Goal: Find specific page/section: Find specific page/section

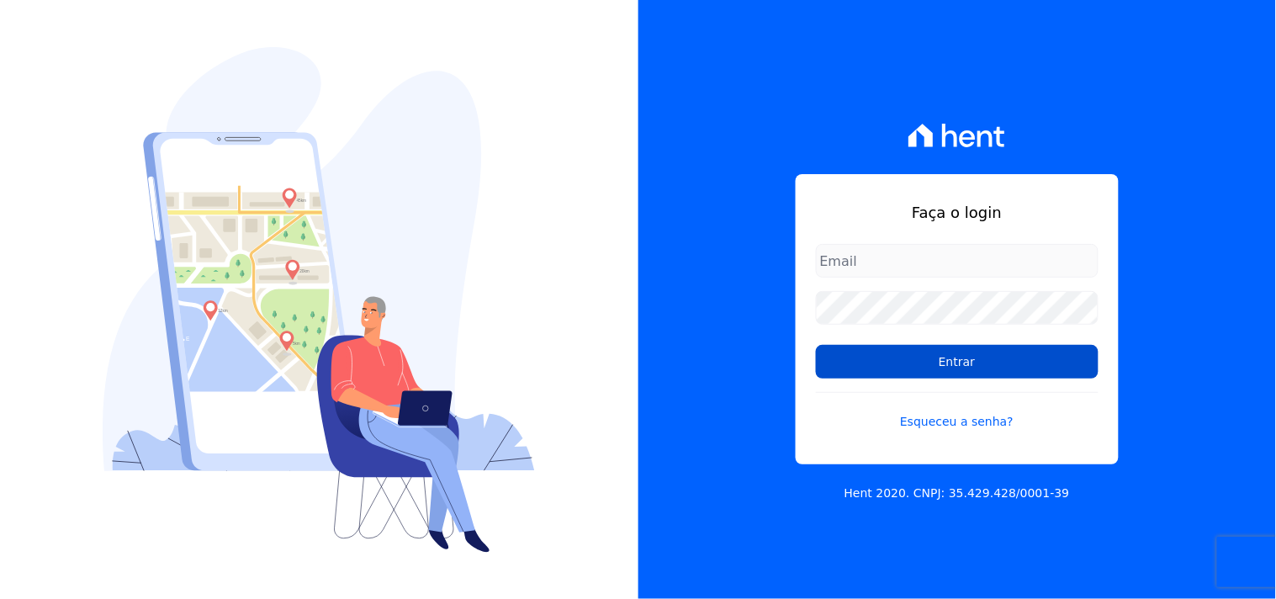
type input "[EMAIL_ADDRESS][DOMAIN_NAME]"
click at [935, 367] on input "Entrar" at bounding box center [957, 362] width 283 height 34
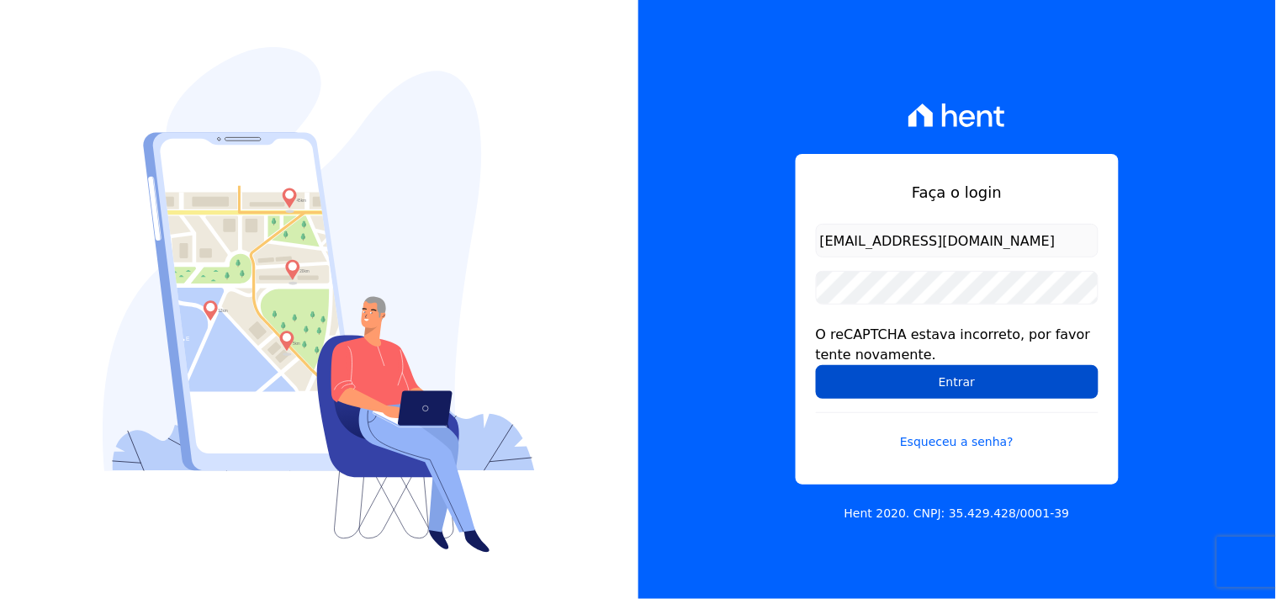
click at [969, 381] on input "Entrar" at bounding box center [957, 382] width 283 height 34
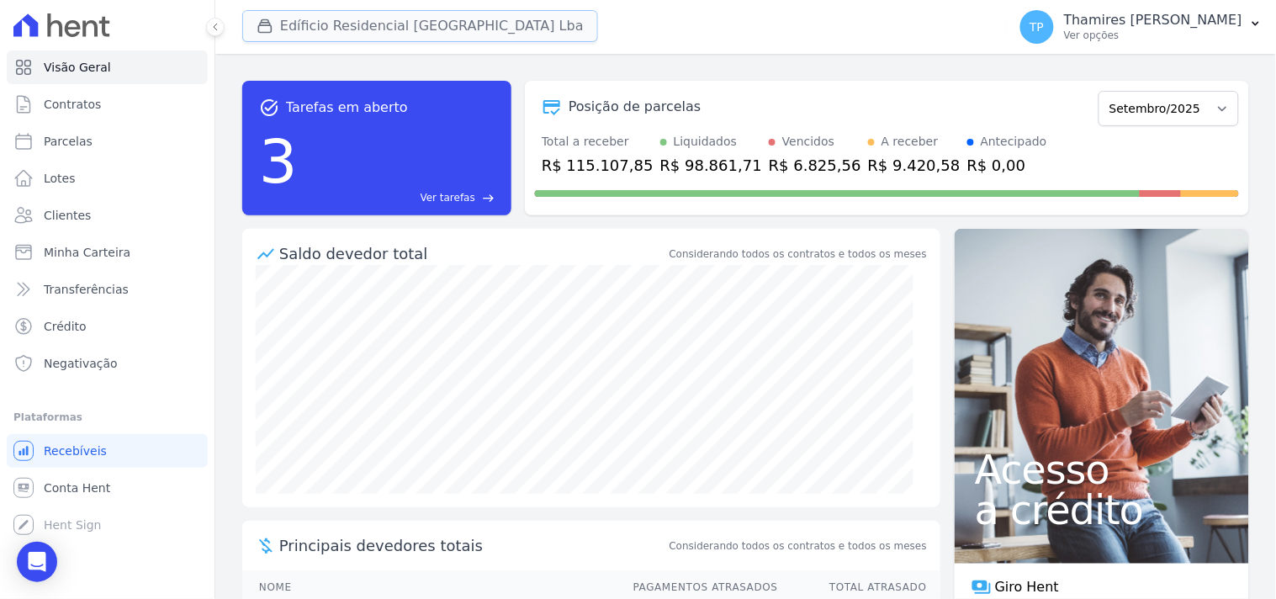
click at [416, 29] on button "Edíficio Residencial [GEOGRAPHIC_DATA] Lba" at bounding box center [420, 26] width 356 height 32
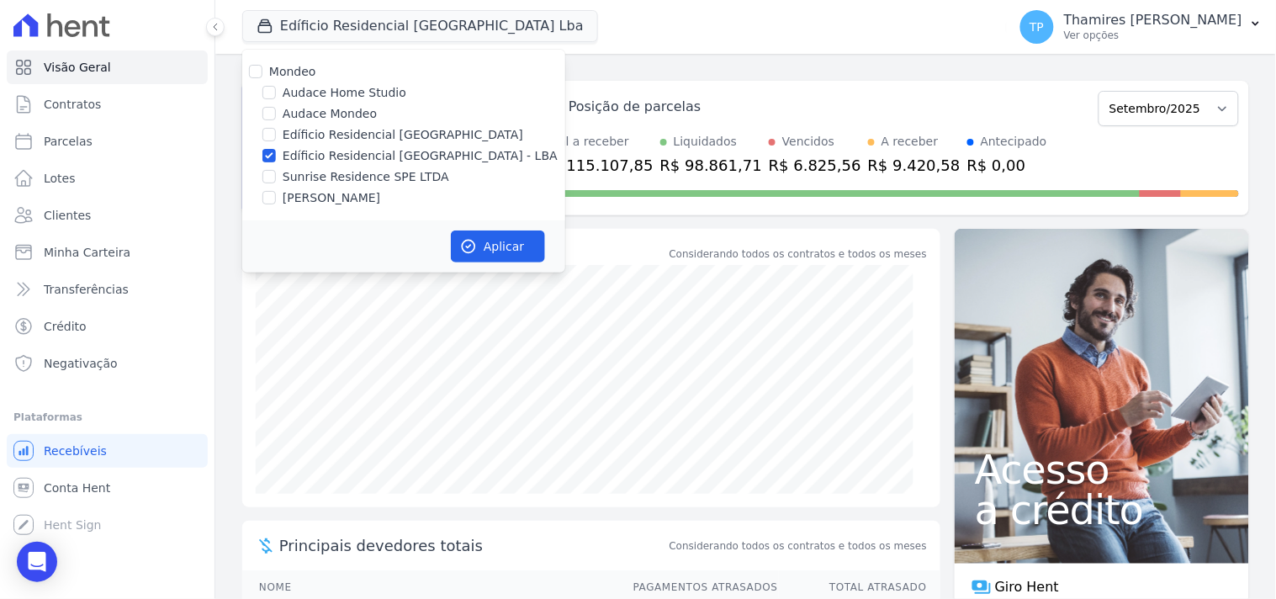
click at [353, 130] on label "Edíficio Residencial [GEOGRAPHIC_DATA]" at bounding box center [403, 135] width 241 height 18
click at [276, 130] on input "Edíficio Residencial [GEOGRAPHIC_DATA]" at bounding box center [268, 134] width 13 height 13
checkbox input "true"
click at [338, 109] on label "Audace Mondeo" at bounding box center [330, 114] width 94 height 18
click at [276, 109] on input "Audace Mondeo" at bounding box center [268, 113] width 13 height 13
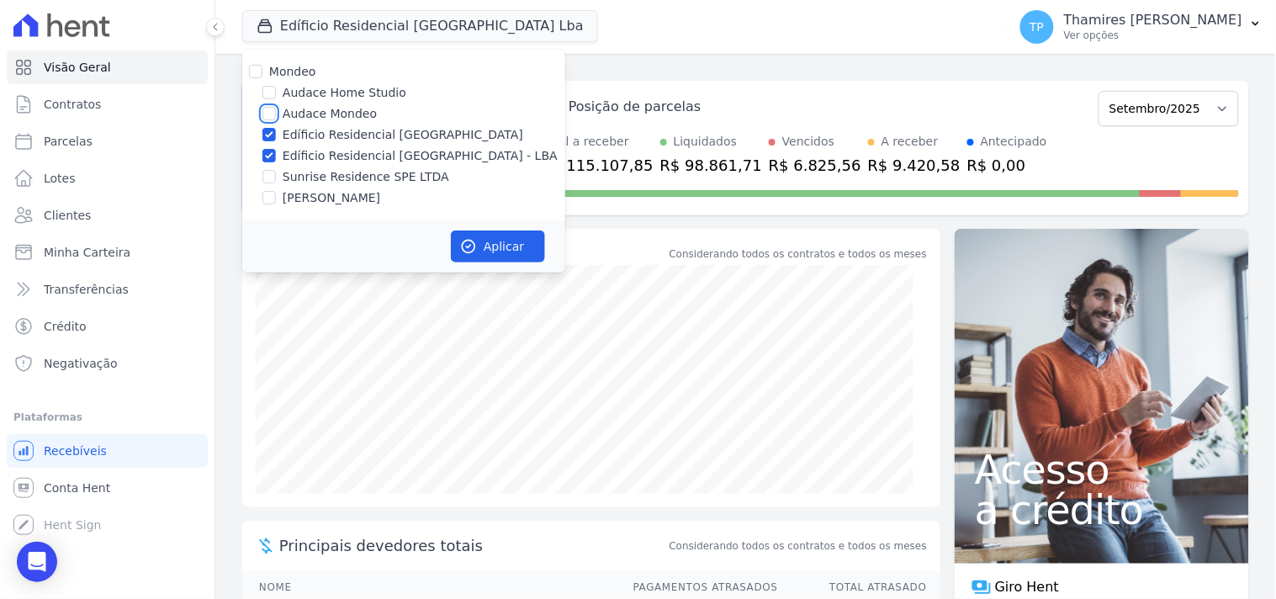
checkbox input "true"
click at [349, 130] on label "Edíficio Residencial Grevílea Park" at bounding box center [403, 135] width 241 height 18
click at [276, 130] on input "Edíficio Residencial Grevílea Park" at bounding box center [268, 134] width 13 height 13
checkbox input "false"
click at [359, 153] on label "Edíficio Residencial Grevílea Park - LBA" at bounding box center [420, 156] width 275 height 18
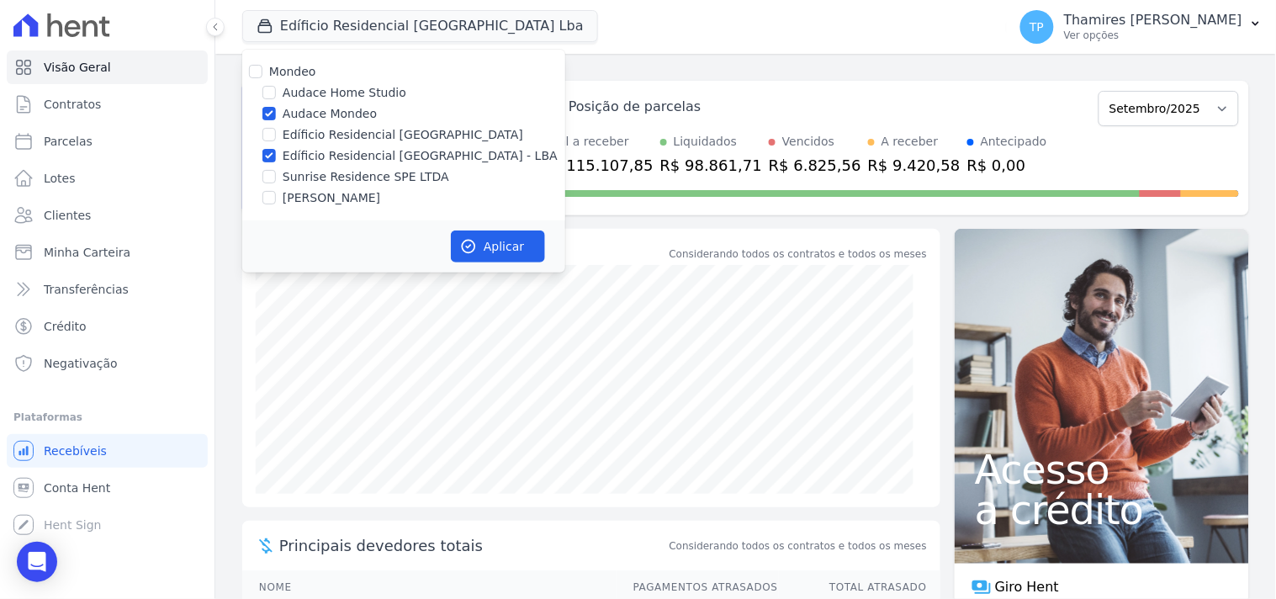
click at [276, 153] on input "Edíficio Residencial Grevílea Park - LBA" at bounding box center [268, 155] width 13 height 13
checkbox input "false"
click at [513, 267] on div "Aplicar" at bounding box center [403, 246] width 323 height 52
drag, startPoint x: 505, startPoint y: 247, endPoint x: 474, endPoint y: 246, distance: 31.1
click at [505, 246] on button "Aplicar" at bounding box center [498, 246] width 94 height 32
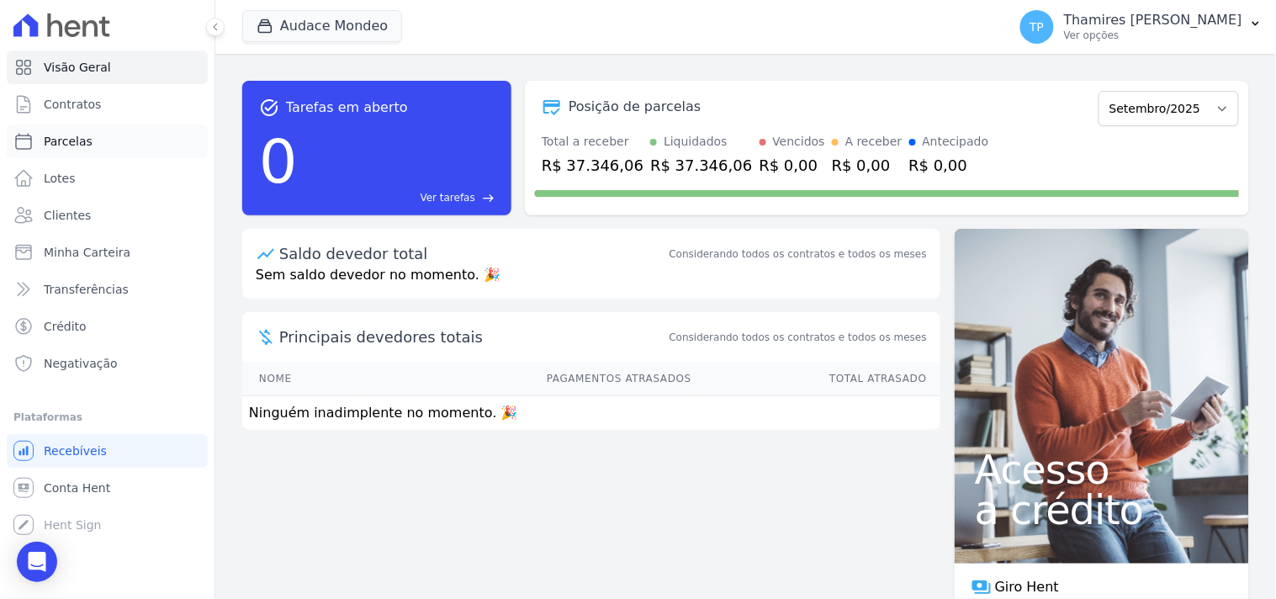
click at [77, 128] on link "Parcelas" at bounding box center [107, 141] width 201 height 34
select select
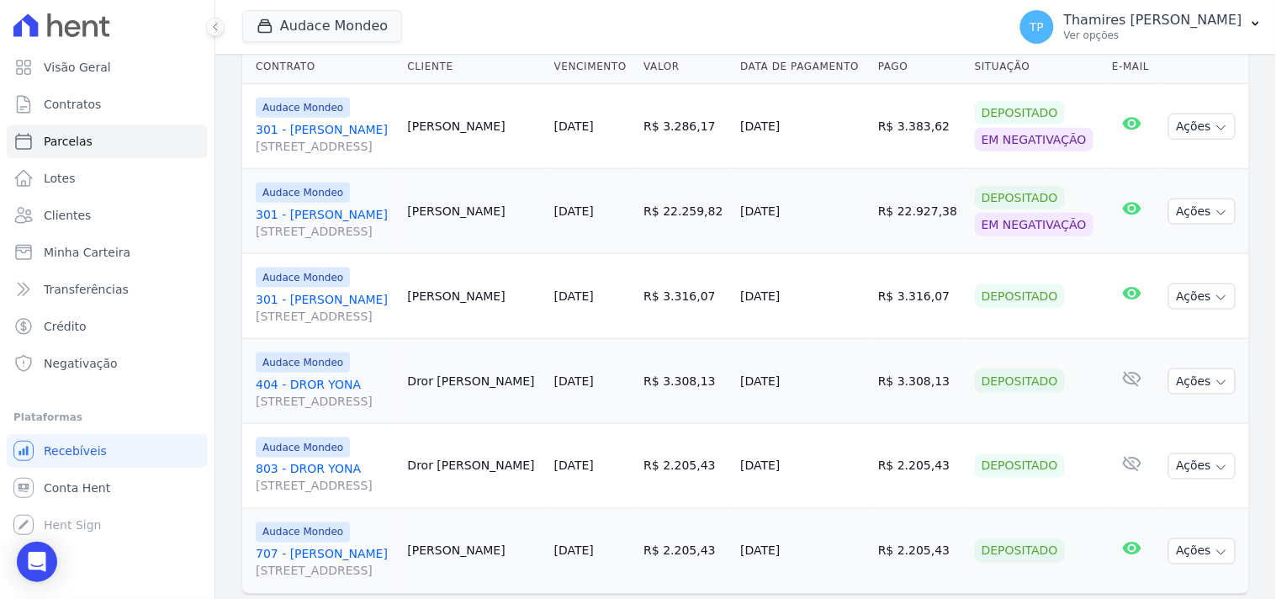
scroll to position [463, 0]
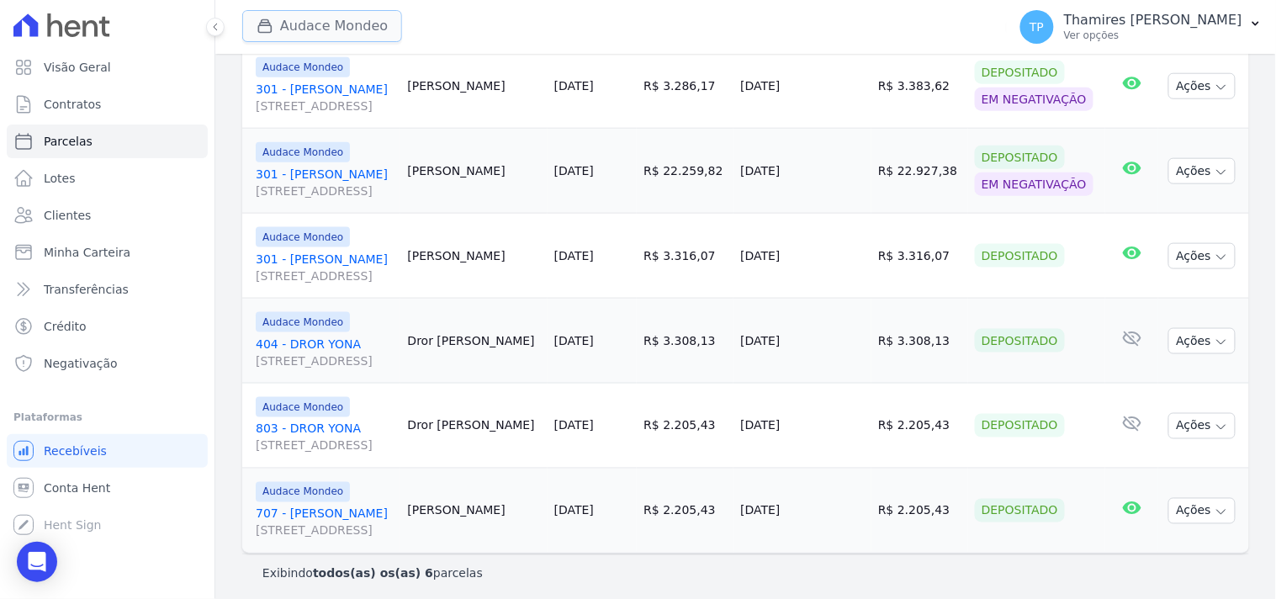
click at [330, 40] on button "Audace Mondeo" at bounding box center [322, 26] width 160 height 32
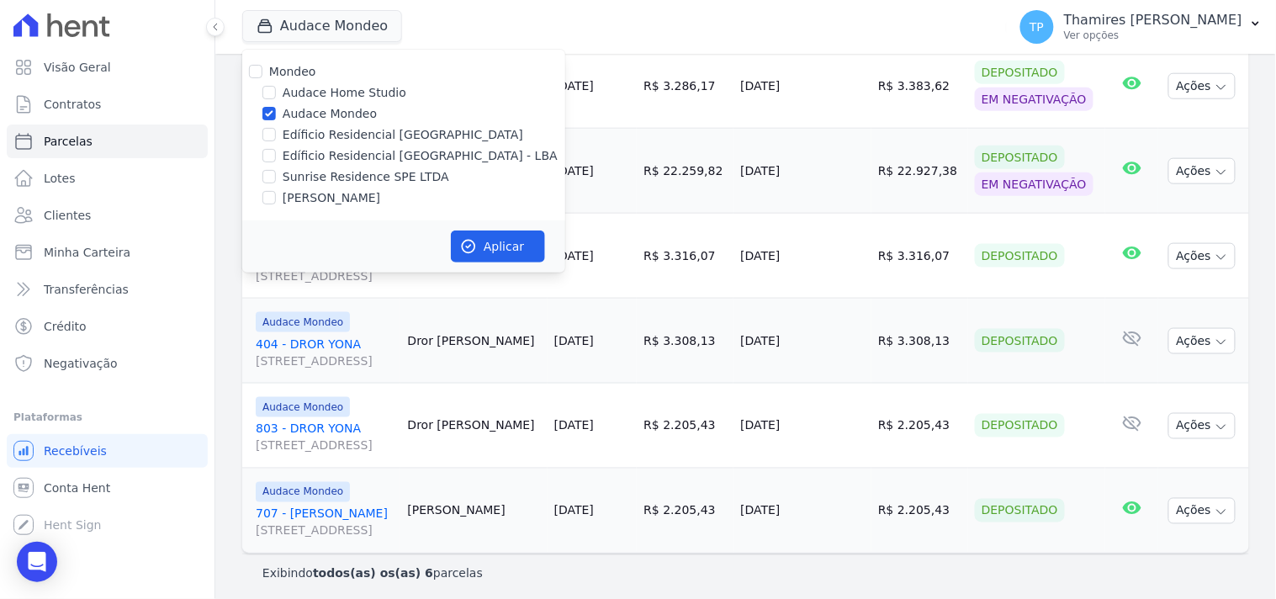
click at [336, 147] on label "Edíficio Residencial Grevílea Park - LBA" at bounding box center [420, 156] width 275 height 18
click at [276, 149] on input "Edíficio Residencial Grevílea Park - LBA" at bounding box center [268, 155] width 13 height 13
checkbox input "true"
click at [323, 113] on label "Audace Mondeo" at bounding box center [330, 114] width 94 height 18
click at [276, 113] on input "Audace Mondeo" at bounding box center [268, 113] width 13 height 13
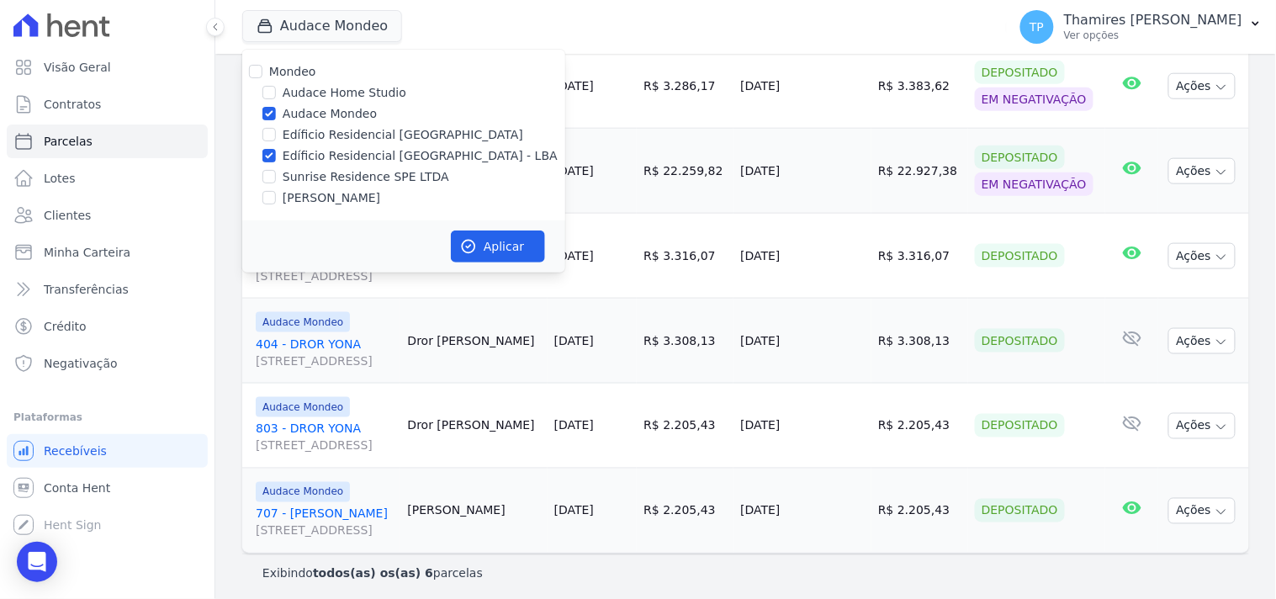
checkbox input "false"
click at [483, 238] on button "Aplicar" at bounding box center [498, 246] width 94 height 32
select select
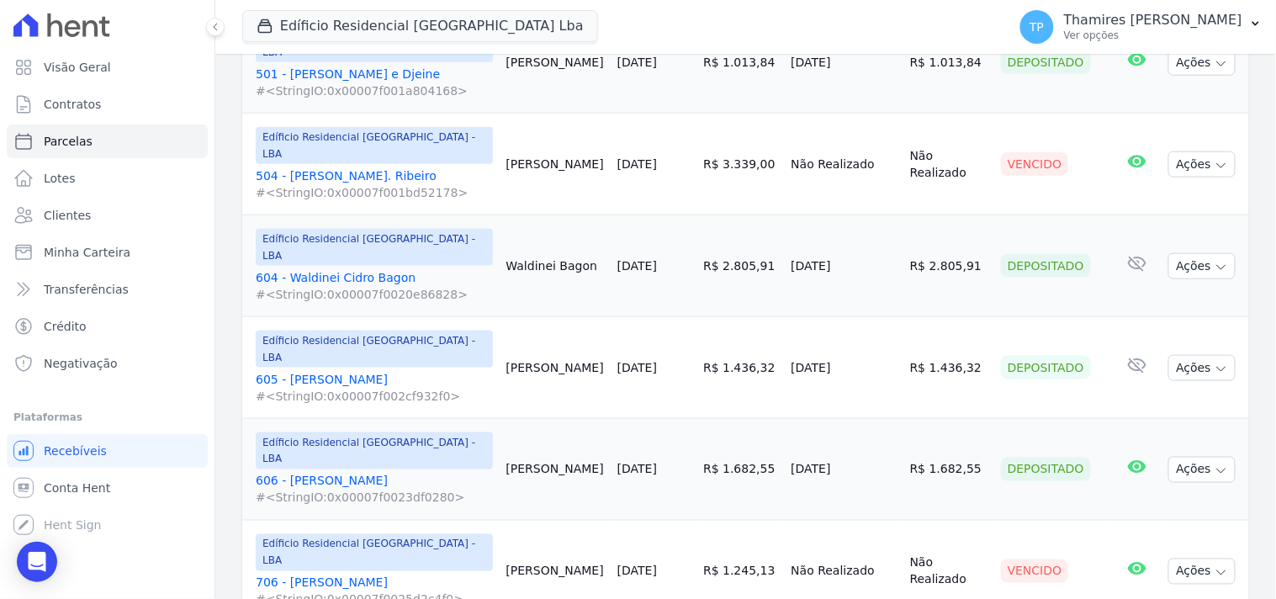
scroll to position [2100, 0]
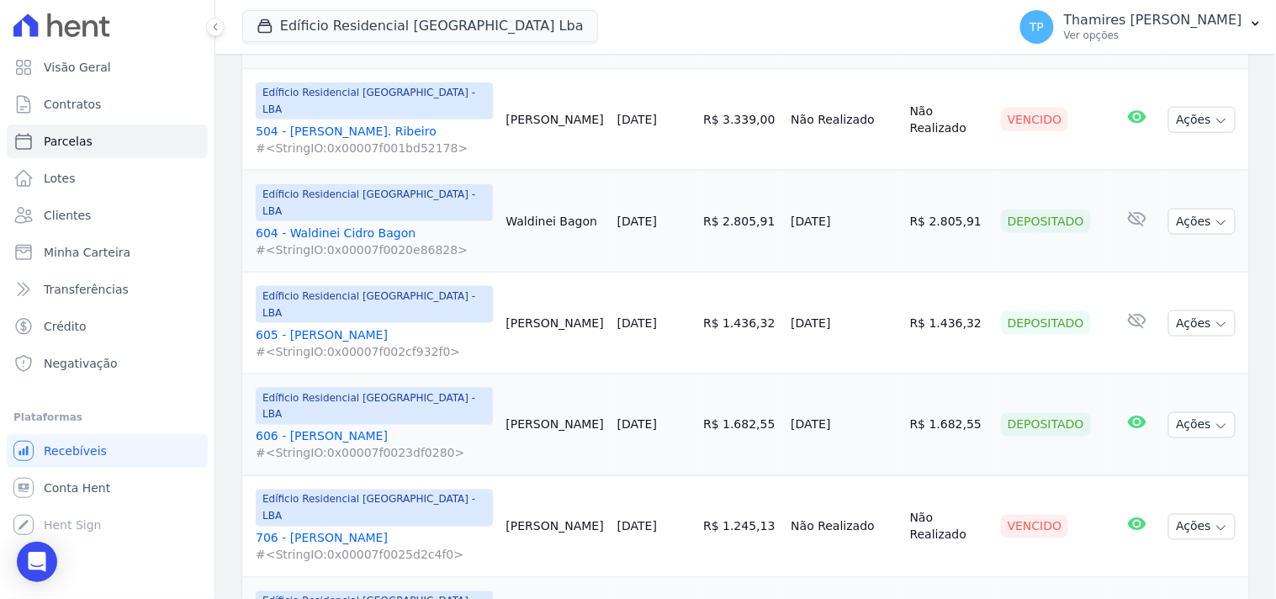
select select
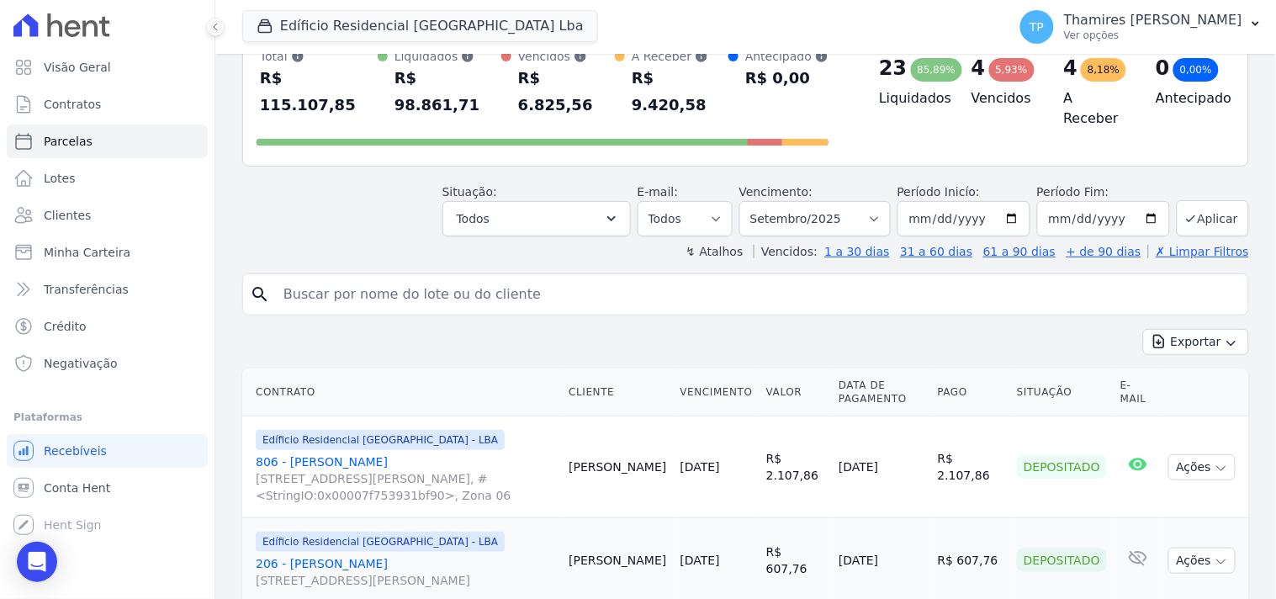
scroll to position [312, 0]
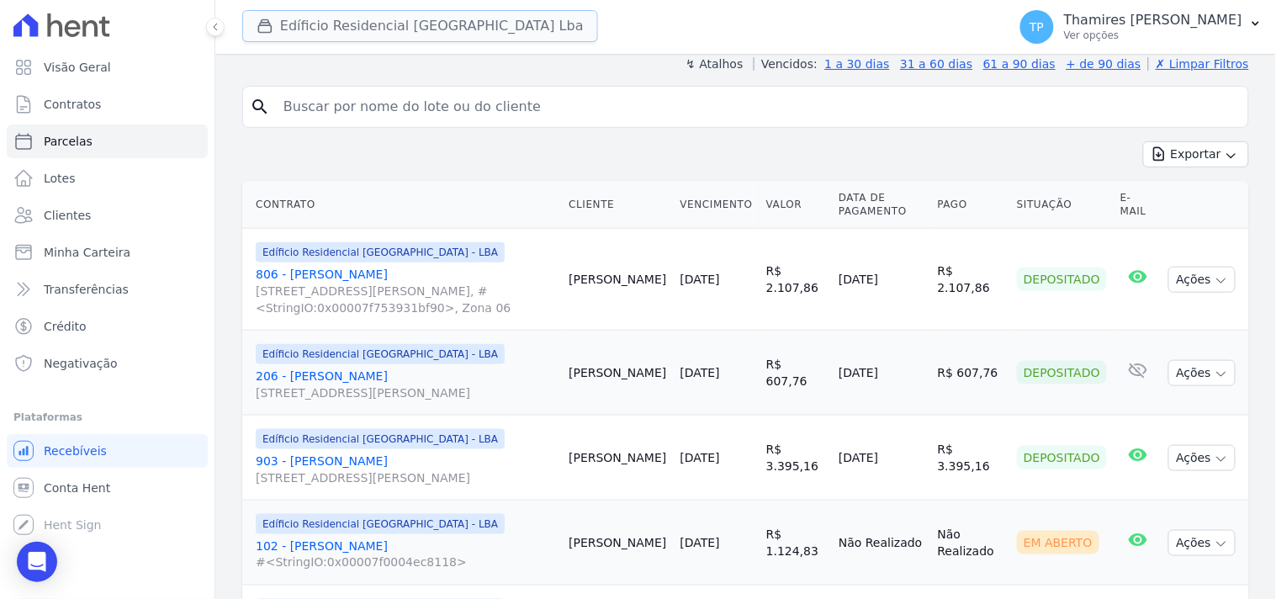
click at [409, 34] on button "Edíficio Residencial Grevílea Park Lba" at bounding box center [420, 26] width 356 height 32
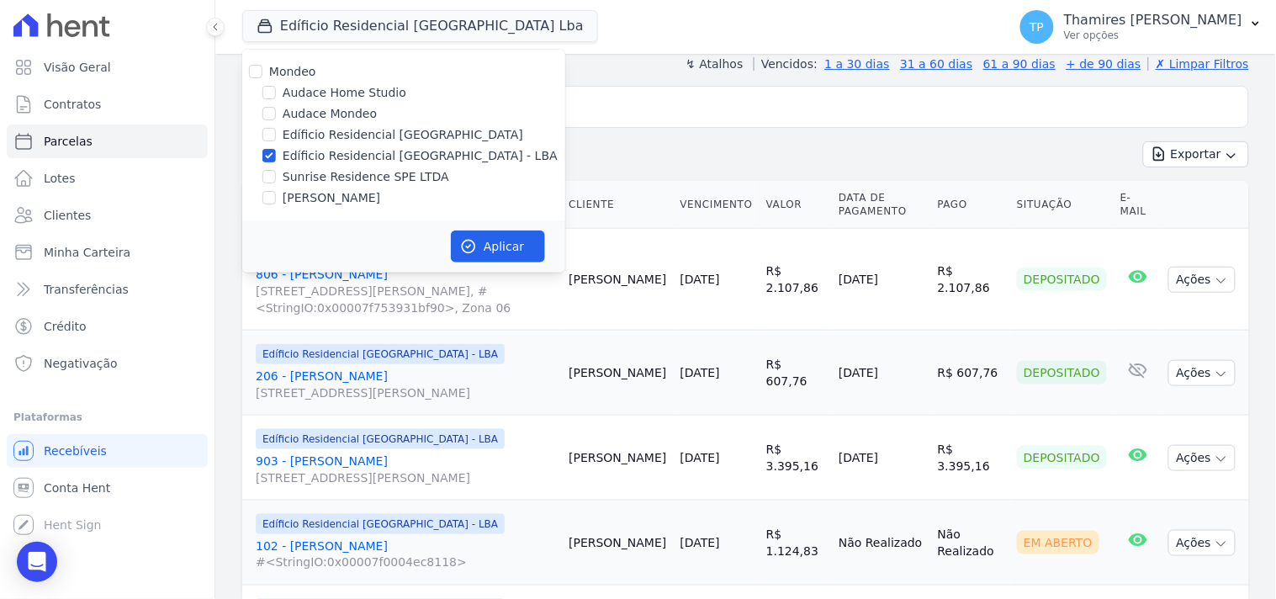
click at [336, 194] on label "Terreno de Goioerê" at bounding box center [332, 198] width 98 height 18
click at [276, 194] on input "Terreno de Goioerê" at bounding box center [268, 197] width 13 height 13
checkbox input "true"
click at [347, 155] on label "Edíficio Residencial Grevílea Park - LBA" at bounding box center [420, 156] width 275 height 18
click at [276, 155] on input "Edíficio Residencial Grevílea Park - LBA" at bounding box center [268, 155] width 13 height 13
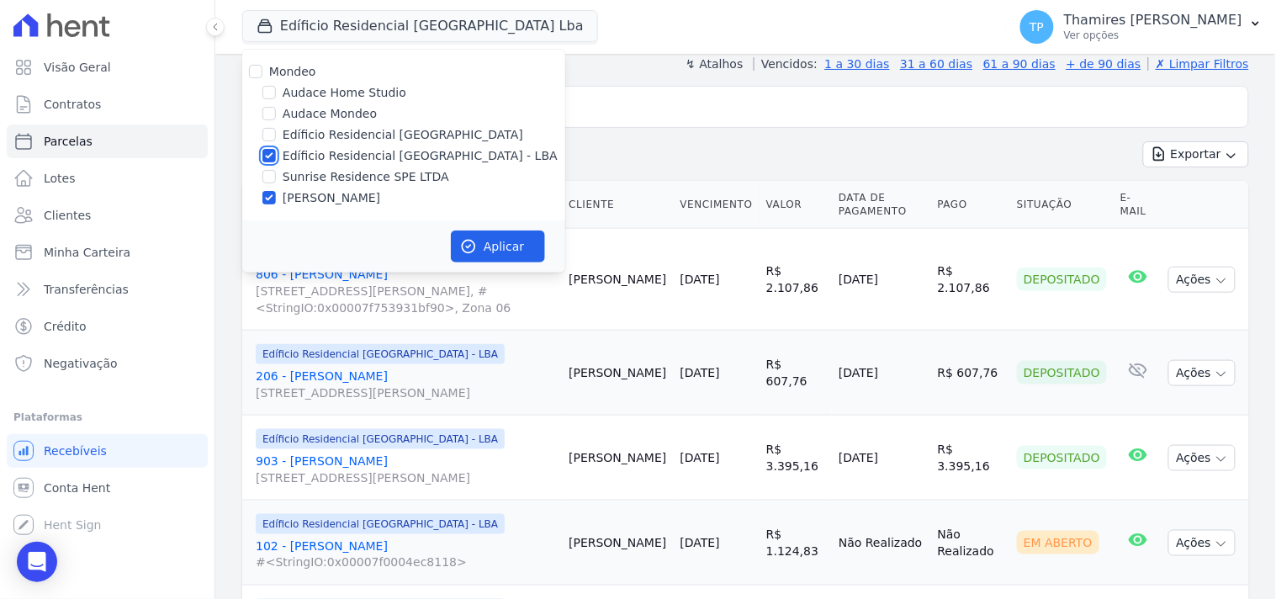
checkbox input "false"
click at [485, 244] on button "Aplicar" at bounding box center [498, 246] width 94 height 32
select select
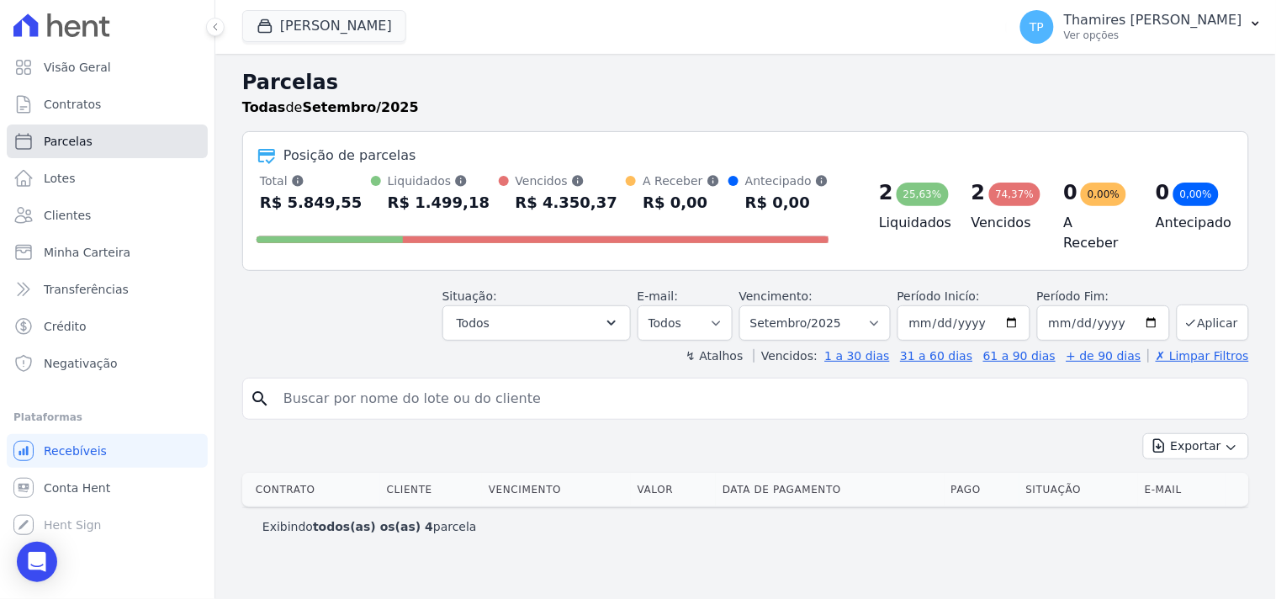
click at [107, 152] on link "Parcelas" at bounding box center [107, 141] width 201 height 34
select select
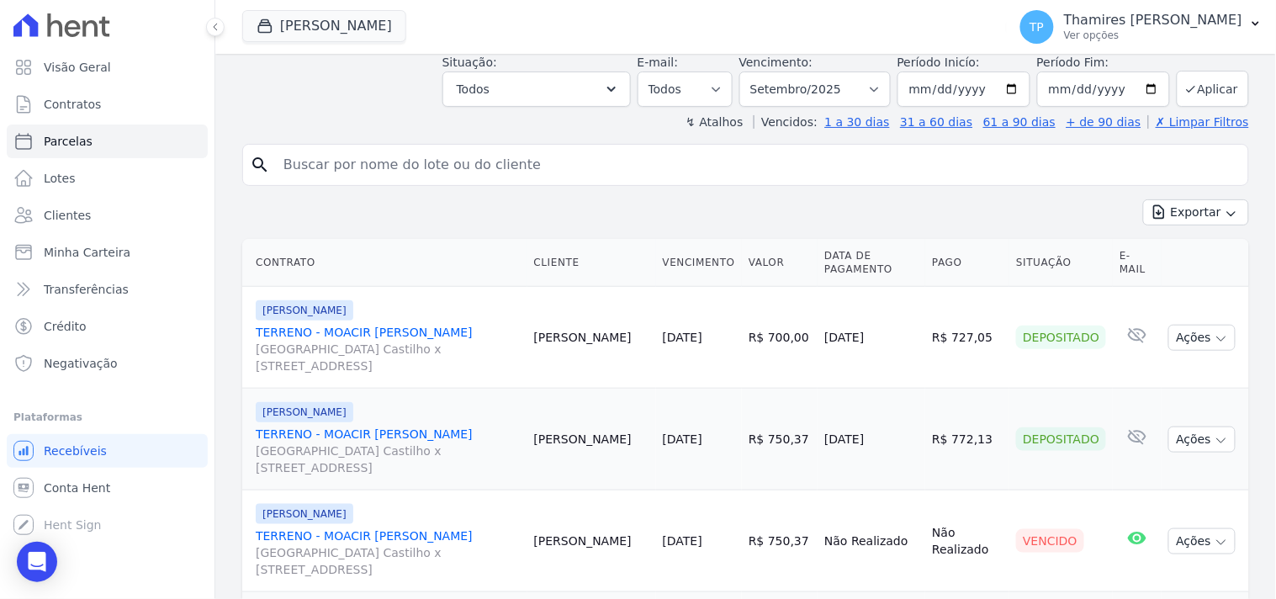
scroll to position [373, 0]
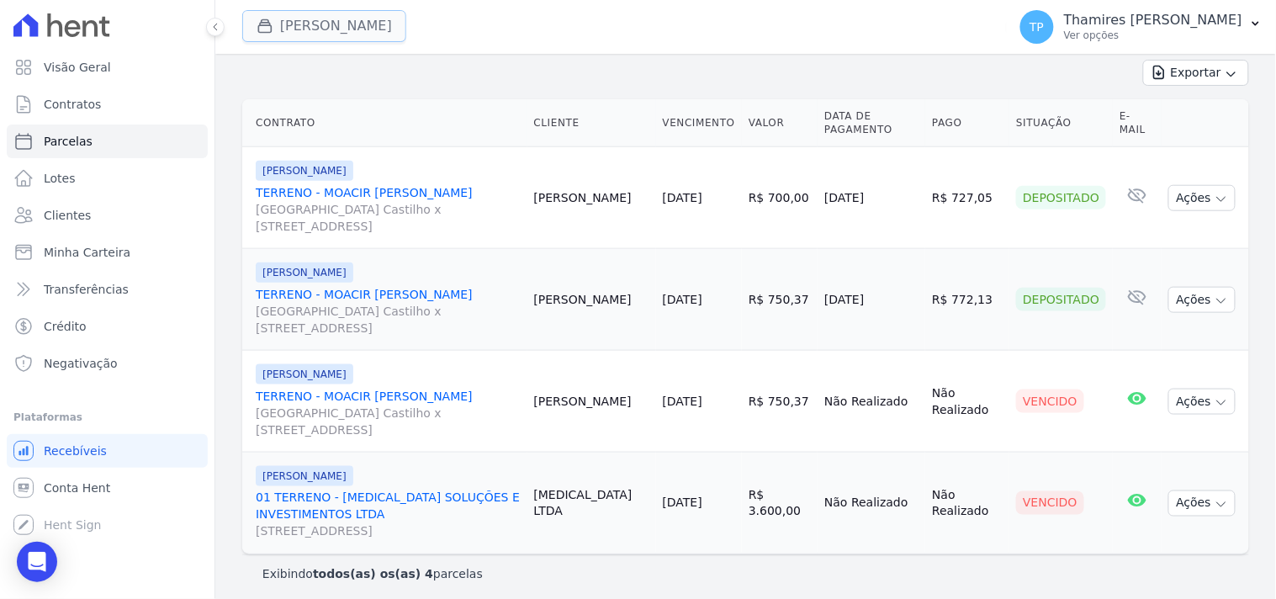
drag, startPoint x: 318, startPoint y: 28, endPoint x: 320, endPoint y: 40, distance: 12.7
click at [320, 28] on button "Terreno De Goioerê" at bounding box center [324, 26] width 164 height 32
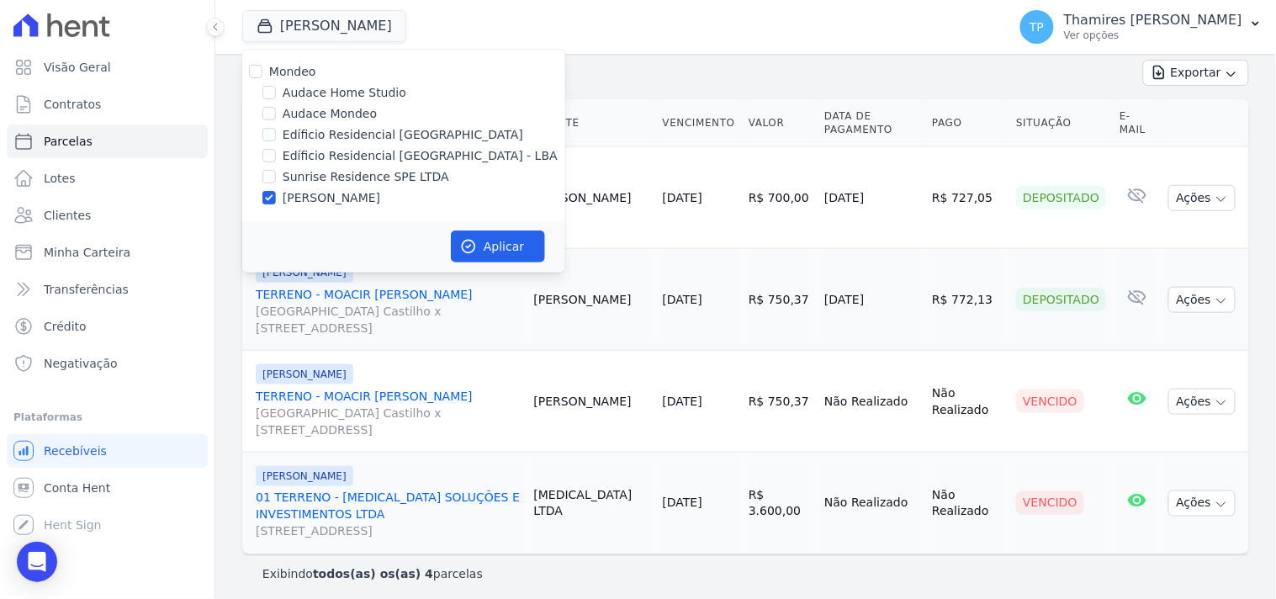
click at [333, 175] on label "Sunrise Residence SPE LTDA" at bounding box center [366, 177] width 167 height 18
click at [276, 175] on input "Sunrise Residence SPE LTDA" at bounding box center [268, 176] width 13 height 13
checkbox input "true"
click at [345, 198] on label "Terreno de Goioerê" at bounding box center [332, 198] width 98 height 18
click at [276, 198] on input "Terreno de Goioerê" at bounding box center [268, 197] width 13 height 13
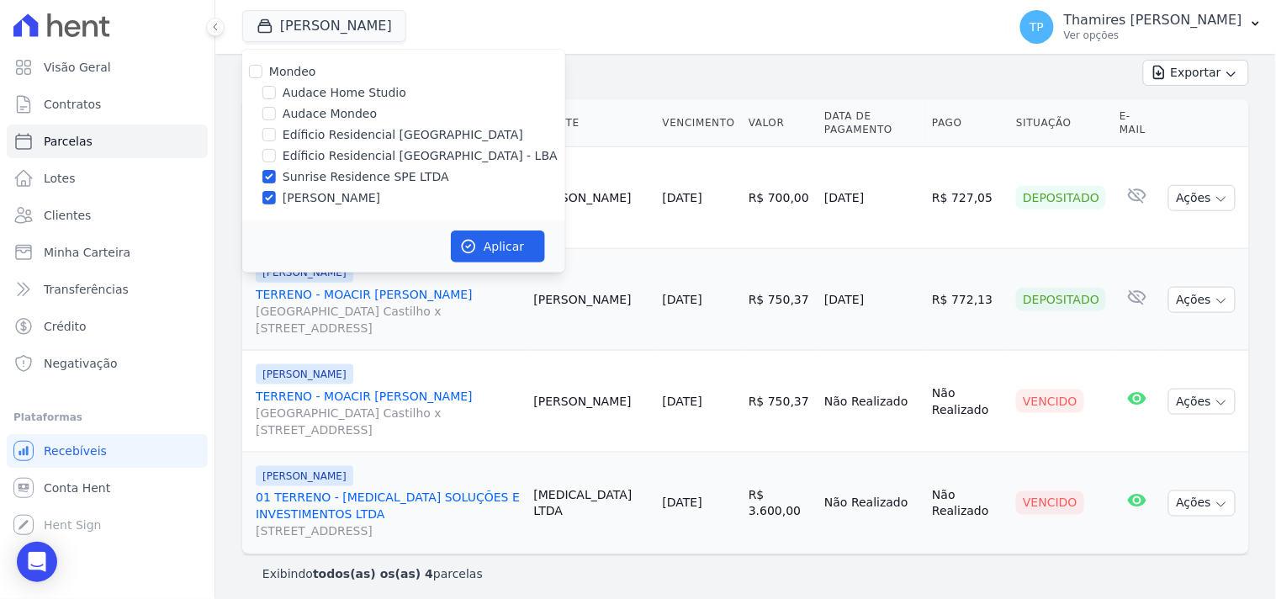
checkbox input "false"
click at [500, 241] on button "Aplicar" at bounding box center [498, 246] width 94 height 32
select select
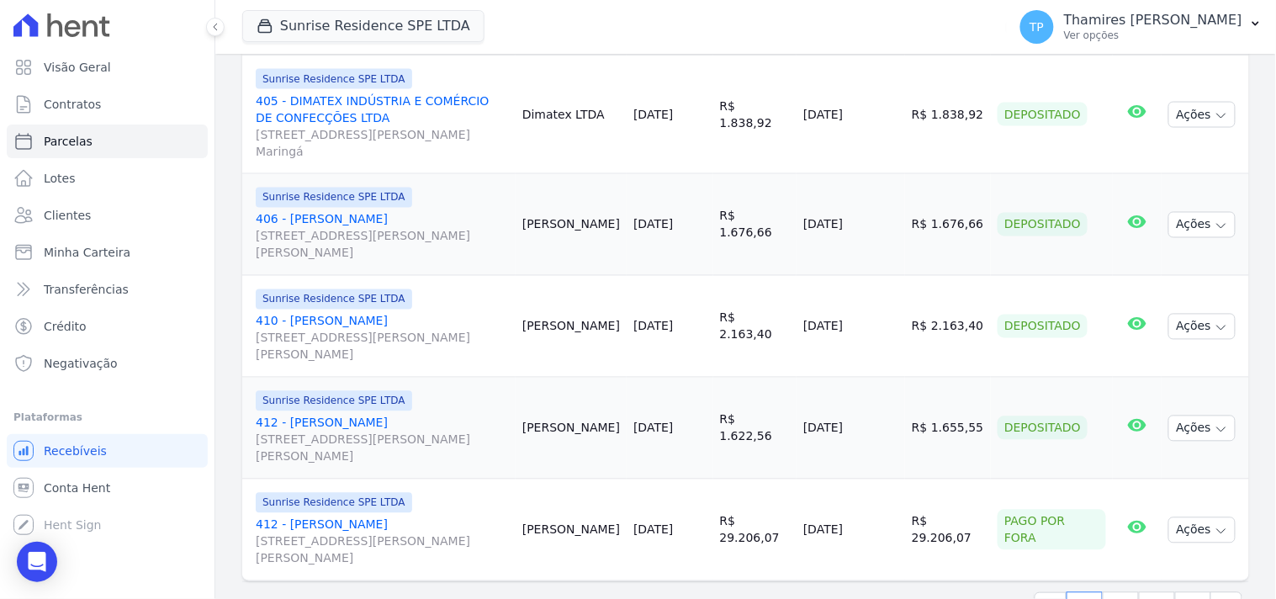
scroll to position [2400, 0]
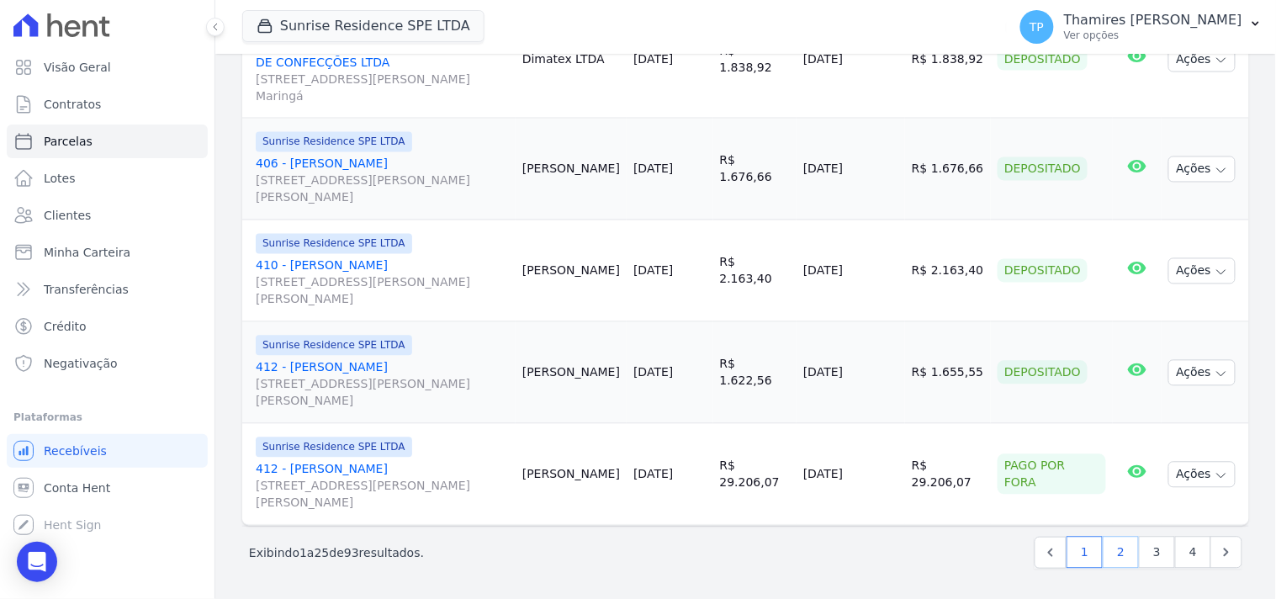
click at [1103, 558] on link "2" at bounding box center [1121, 553] width 36 height 32
select select
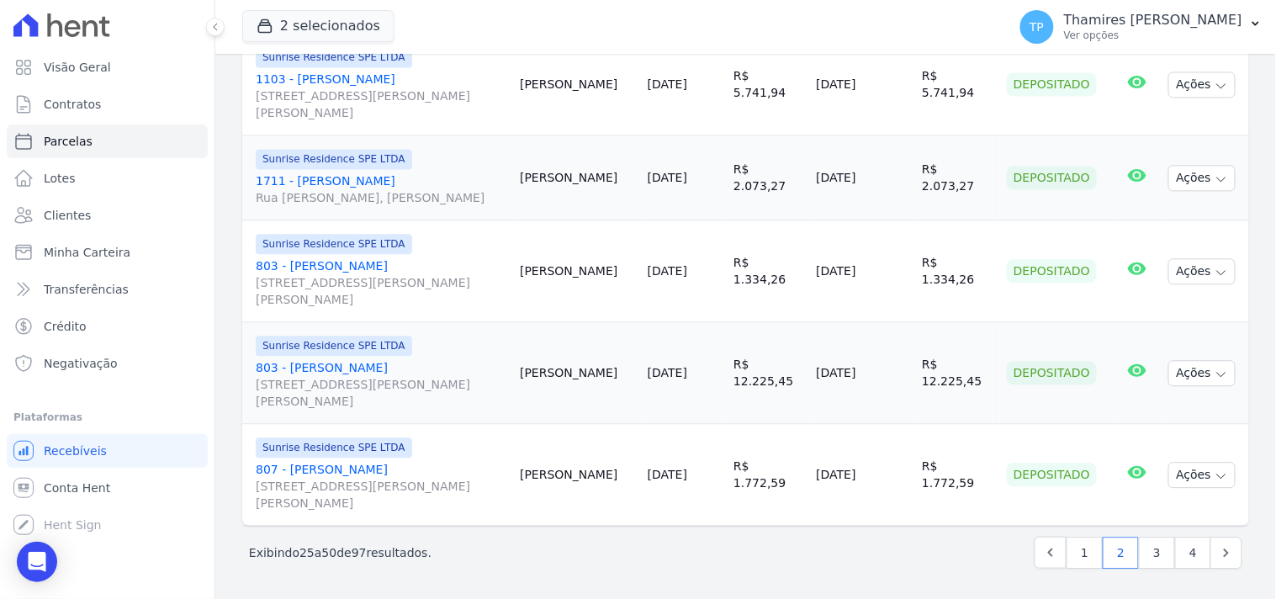
scroll to position [2551, 0]
click at [1140, 555] on link "3" at bounding box center [1157, 553] width 36 height 32
select select
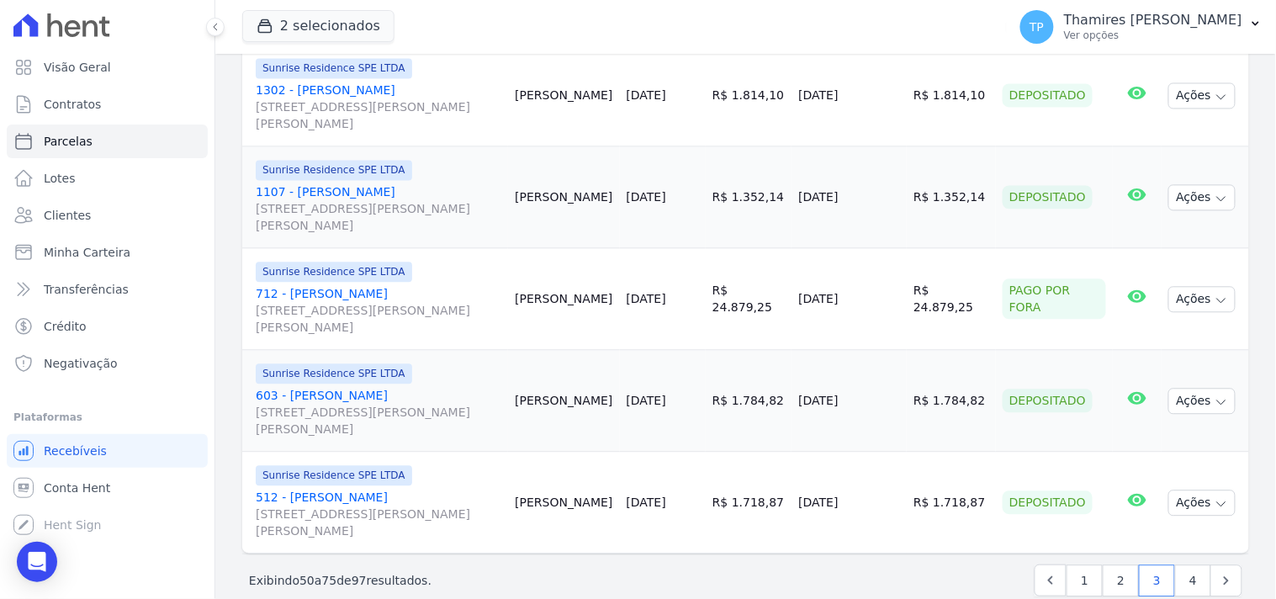
scroll to position [2534, 0]
click at [1175, 562] on link "4" at bounding box center [1193, 578] width 36 height 32
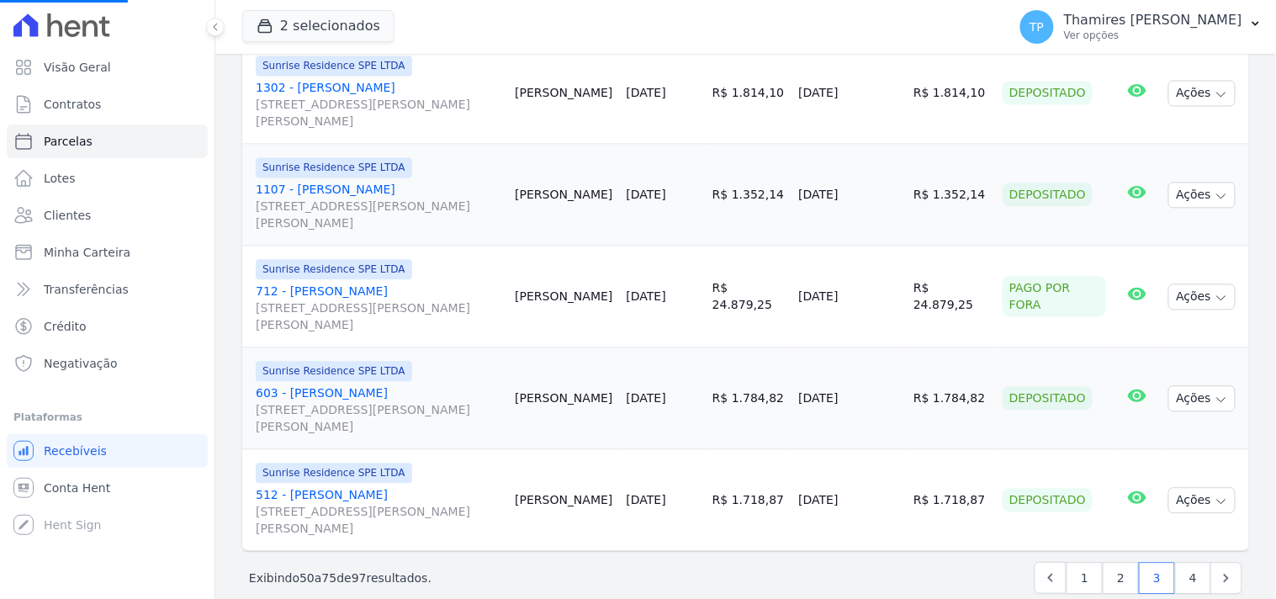
select select
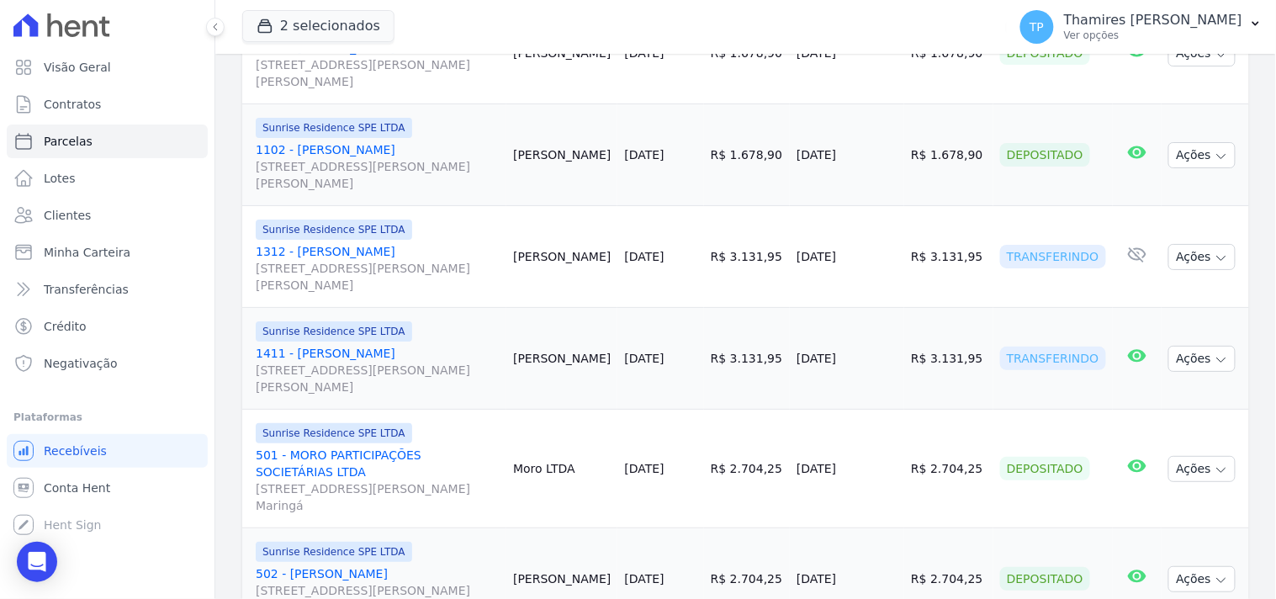
scroll to position [1588, 0]
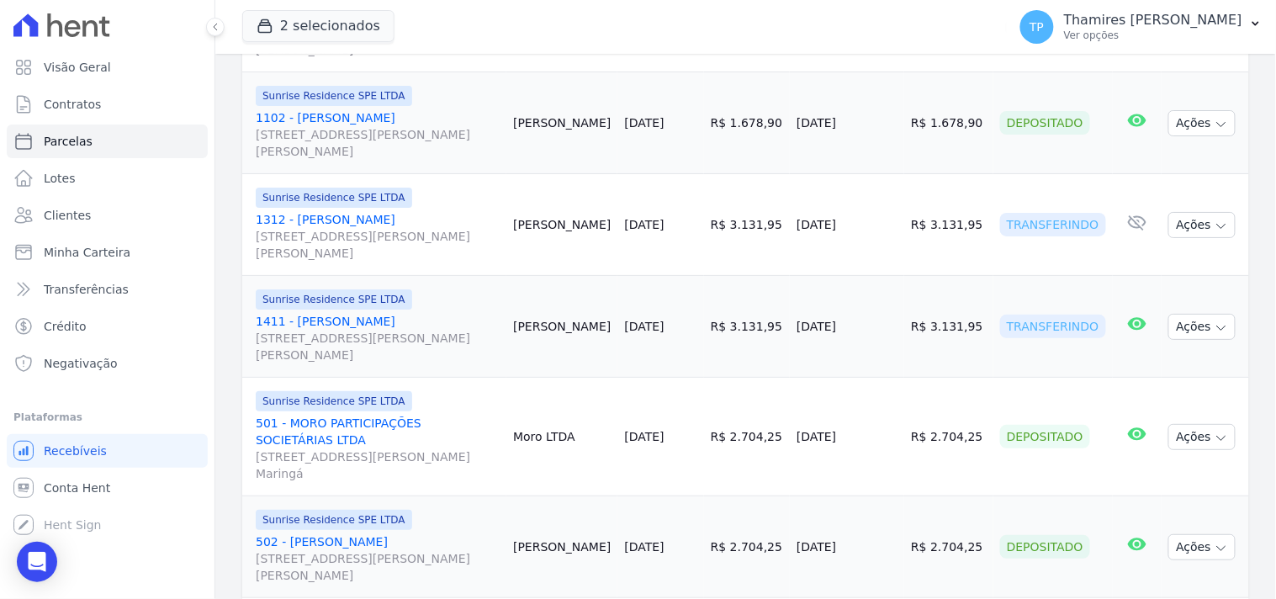
drag, startPoint x: 797, startPoint y: 209, endPoint x: 914, endPoint y: 215, distance: 117.1
click at [914, 215] on tr "Sunrise Residence SPE LTDA 1312 - Júlio Cesar Balotin Guerra Rua Anacleto Luiz …" at bounding box center [745, 225] width 1007 height 102
drag, startPoint x: 796, startPoint y: 304, endPoint x: 879, endPoint y: 291, distance: 84.4
click at [879, 291] on tr "Sunrise Residence SPE LTDA 1411 - Vinicius Sanchez Salazar Rua Anacleto Luiz de…" at bounding box center [745, 327] width 1007 height 102
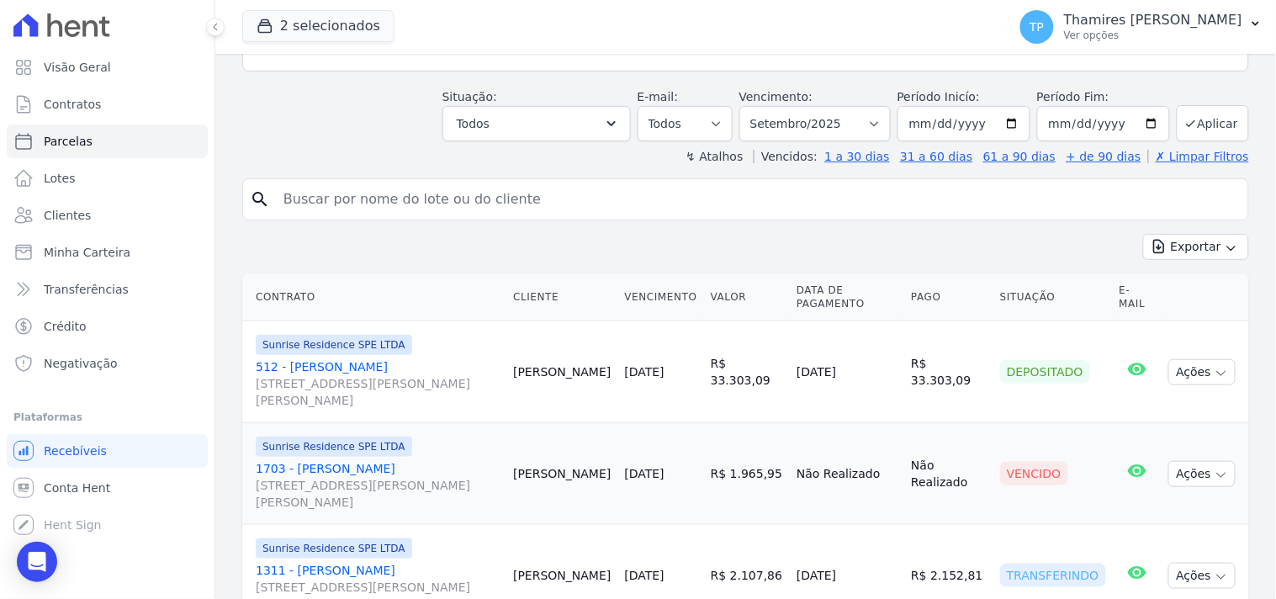
scroll to position [0, 0]
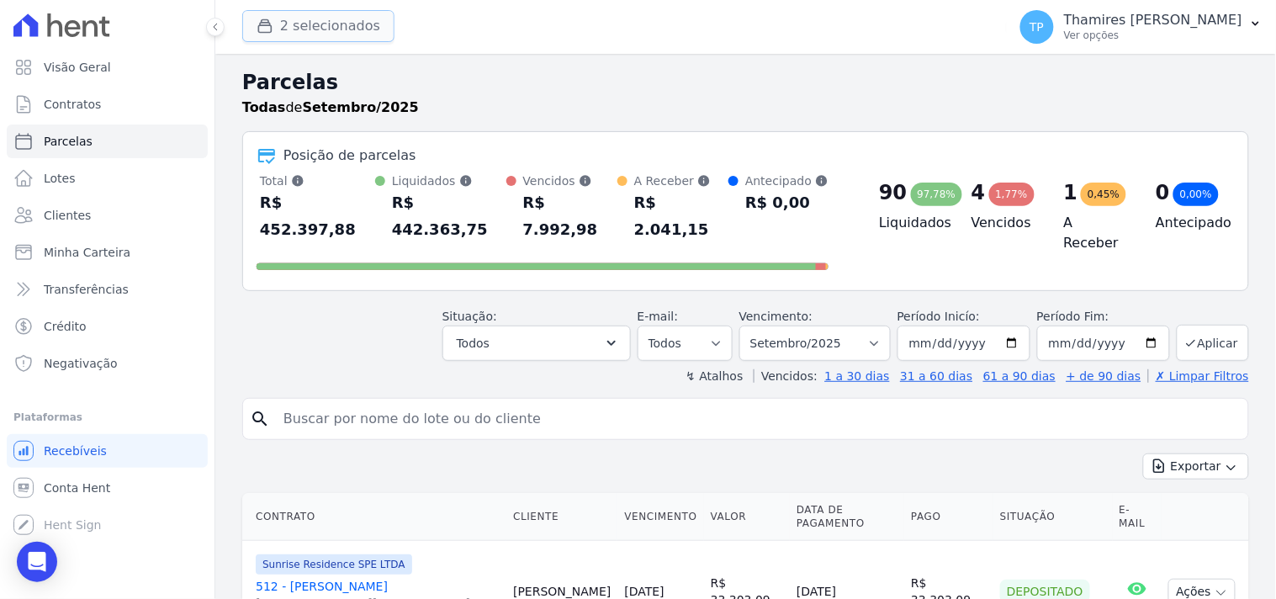
click at [330, 36] on button "2 selecionados" at bounding box center [318, 26] width 152 height 32
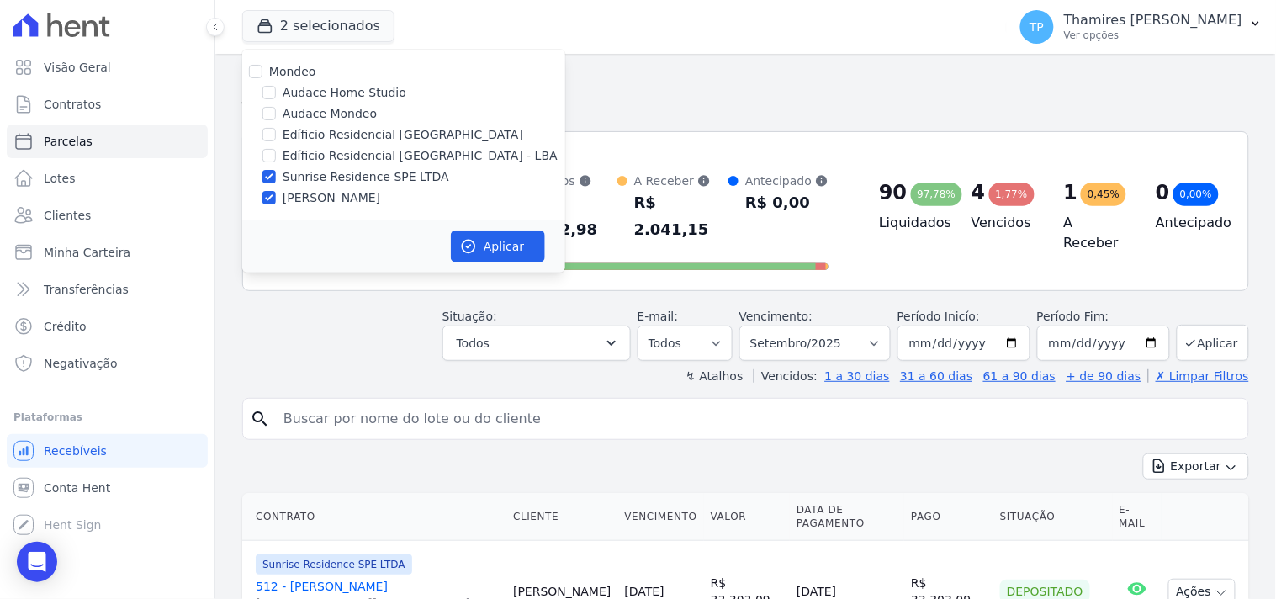
click at [338, 197] on label "Terreno de Goioerê" at bounding box center [332, 198] width 98 height 18
click at [276, 197] on input "Terreno de Goioerê" at bounding box center [268, 197] width 13 height 13
checkbox input "false"
click at [342, 177] on label "Sunrise Residence SPE LTDA" at bounding box center [366, 177] width 167 height 18
click at [276, 177] on input "Sunrise Residence SPE LTDA" at bounding box center [268, 176] width 13 height 13
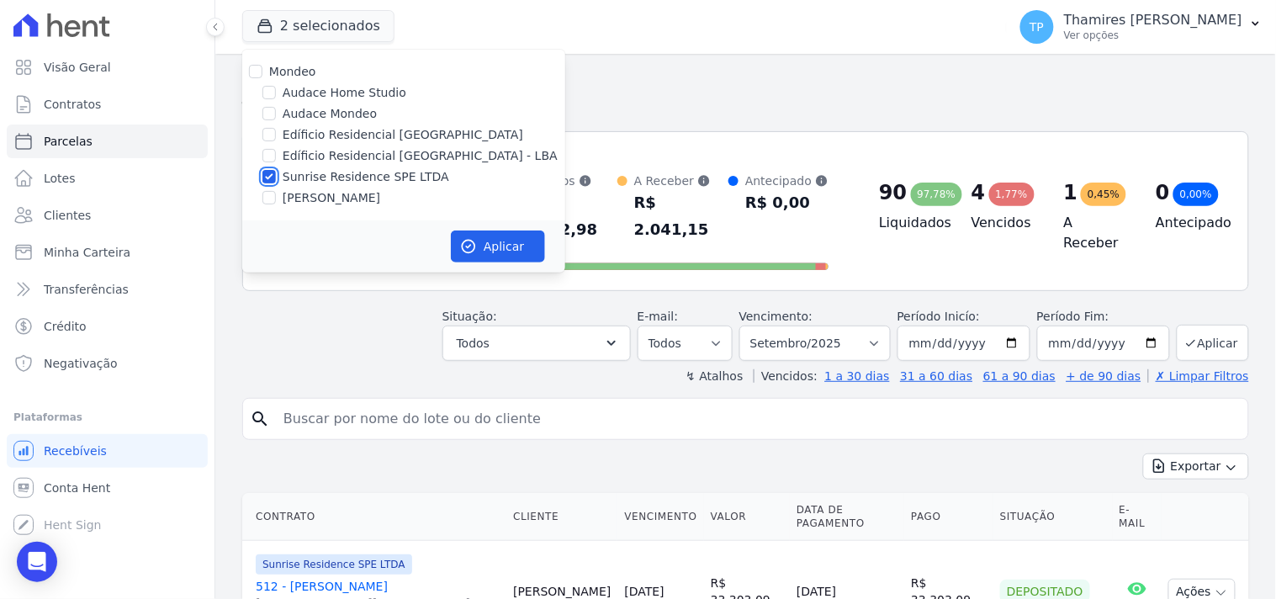
checkbox input "false"
click at [349, 200] on label "Terreno de Goioerê" at bounding box center [332, 198] width 98 height 18
click at [276, 200] on input "Terreno de Goioerê" at bounding box center [268, 197] width 13 height 13
checkbox input "true"
click at [486, 241] on button "Aplicar" at bounding box center [498, 246] width 94 height 32
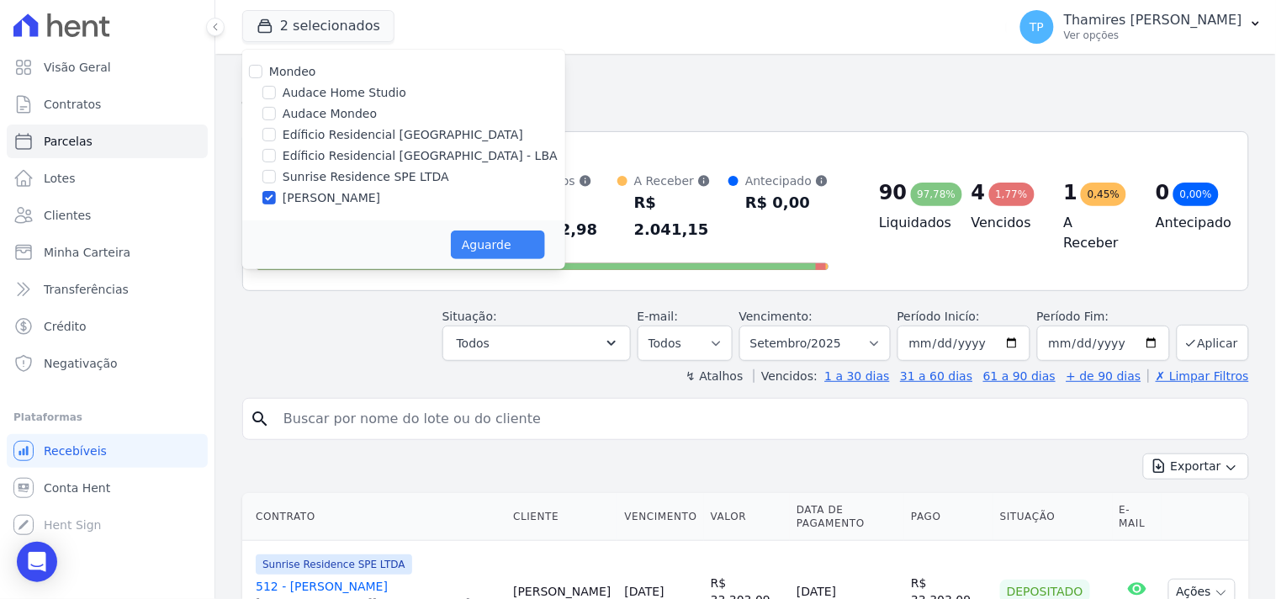
select select
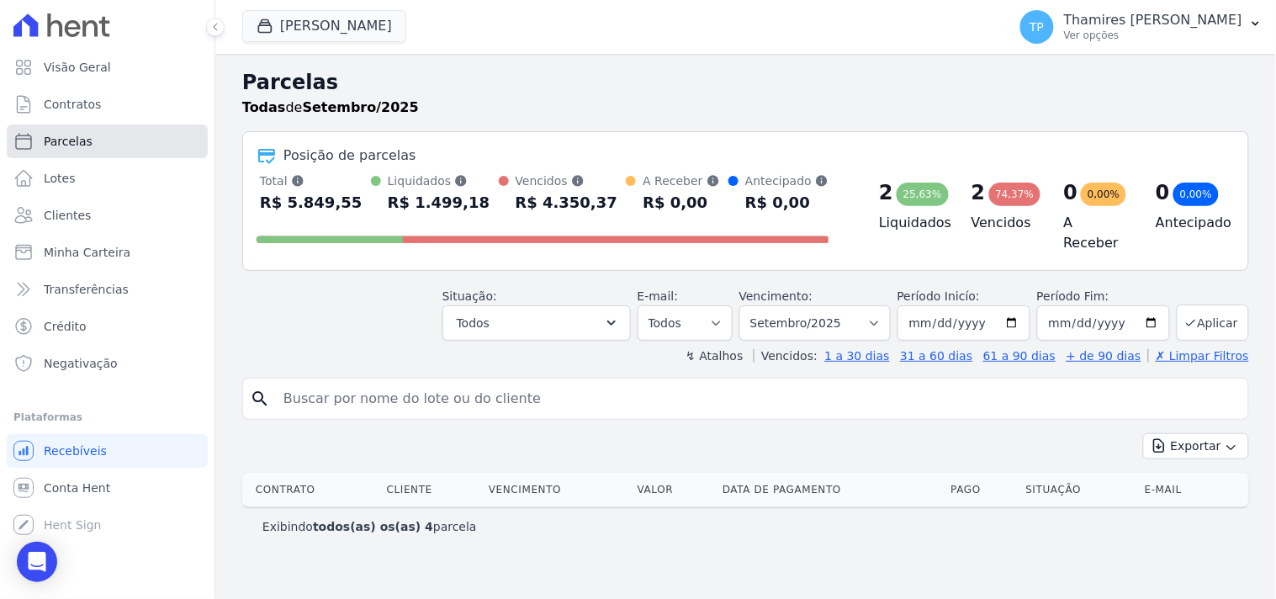
click at [62, 135] on span "Parcelas" at bounding box center [68, 141] width 49 height 17
select select
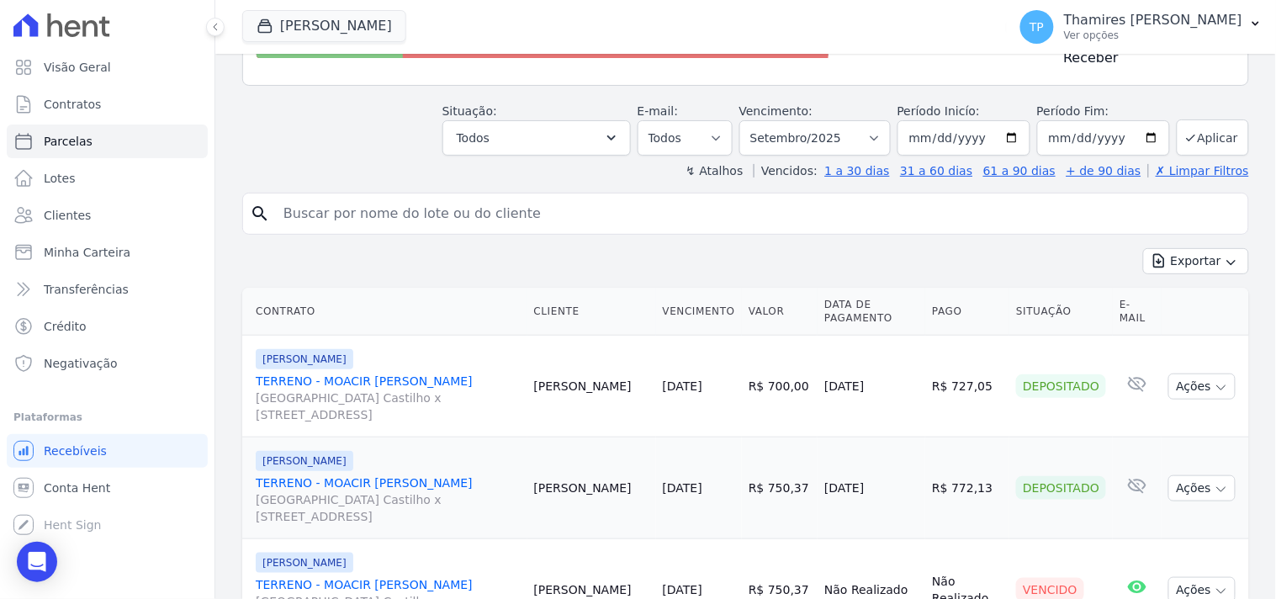
scroll to position [373, 0]
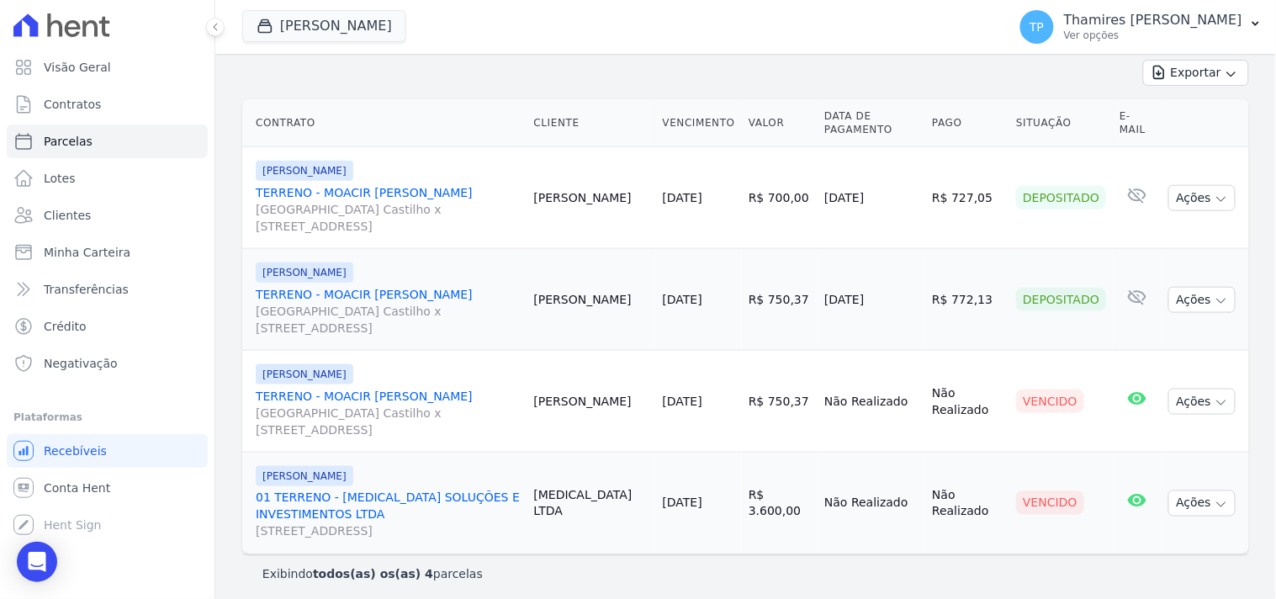
click at [288, 43] on span "Terreno De Goioerê" at bounding box center [324, 27] width 164 height 34
click at [295, 26] on button "Terreno De Goioerê" at bounding box center [324, 26] width 164 height 32
